Goal: Check status: Check status

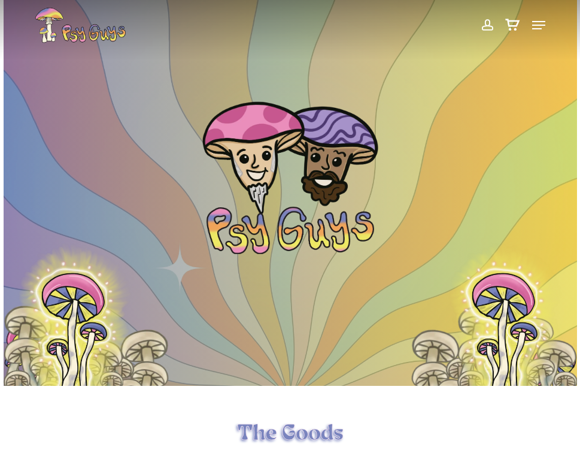
click at [486, 28] on span at bounding box center [487, 25] width 13 height 20
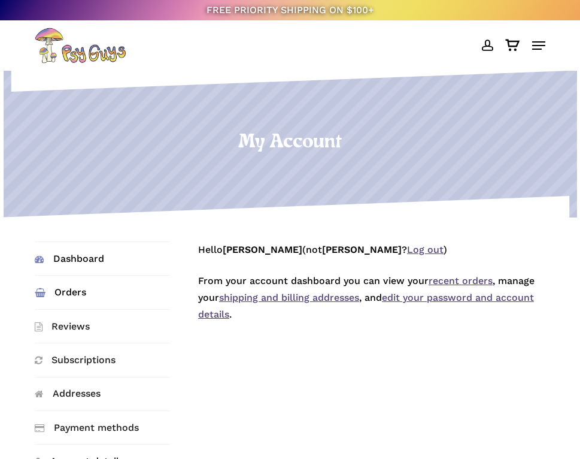
click at [93, 295] on link "Orders" at bounding box center [102, 291] width 135 height 33
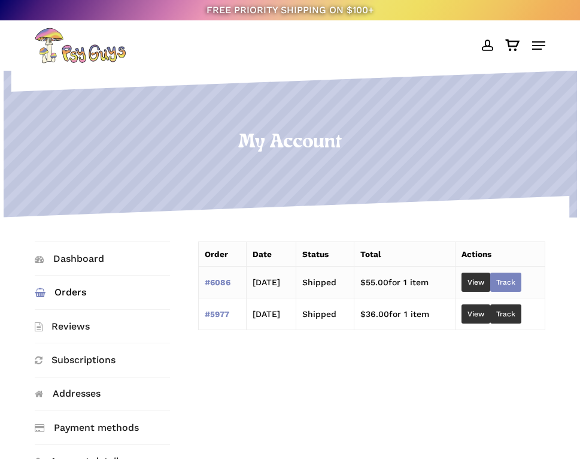
click at [513, 277] on link "Track" at bounding box center [505, 281] width 31 height 19
